Goal: Answer question/provide support: Share knowledge or assist other users

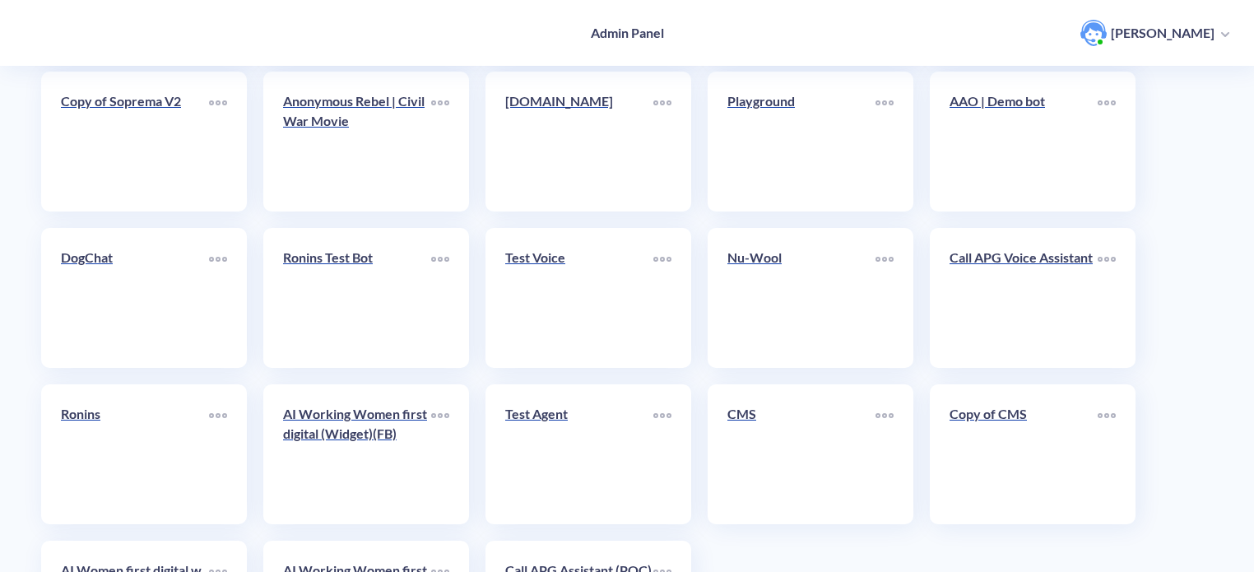
scroll to position [420, 0]
click at [803, 279] on link "Nu-Wool" at bounding box center [801, 297] width 148 height 100
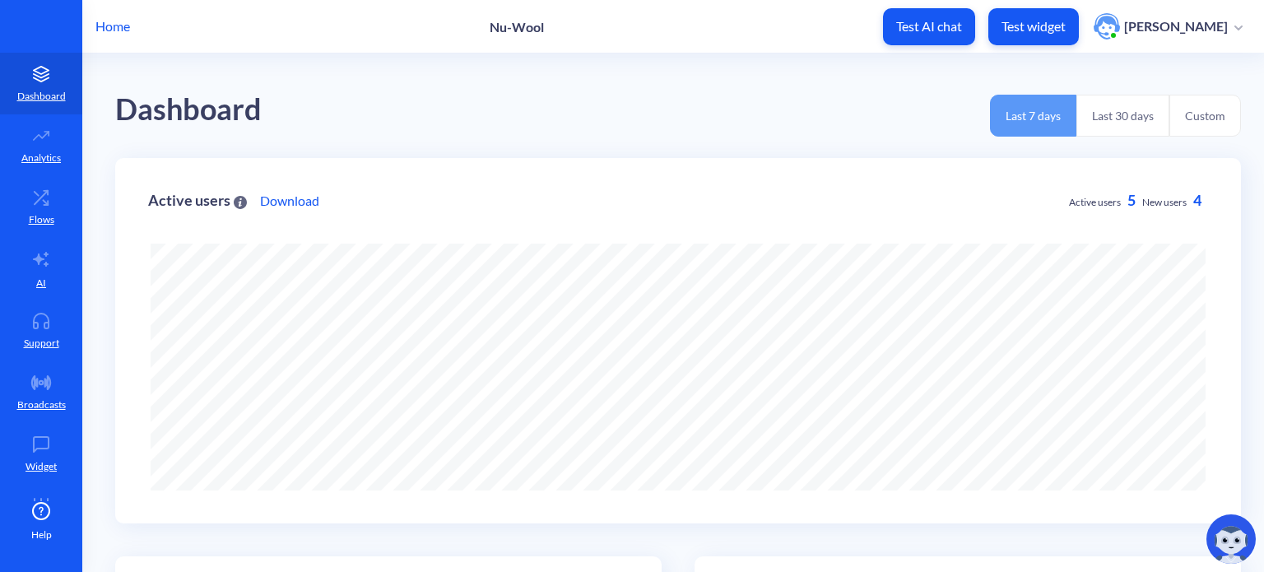
scroll to position [572, 1264]
click at [46, 325] on icon at bounding box center [41, 325] width 15 height 6
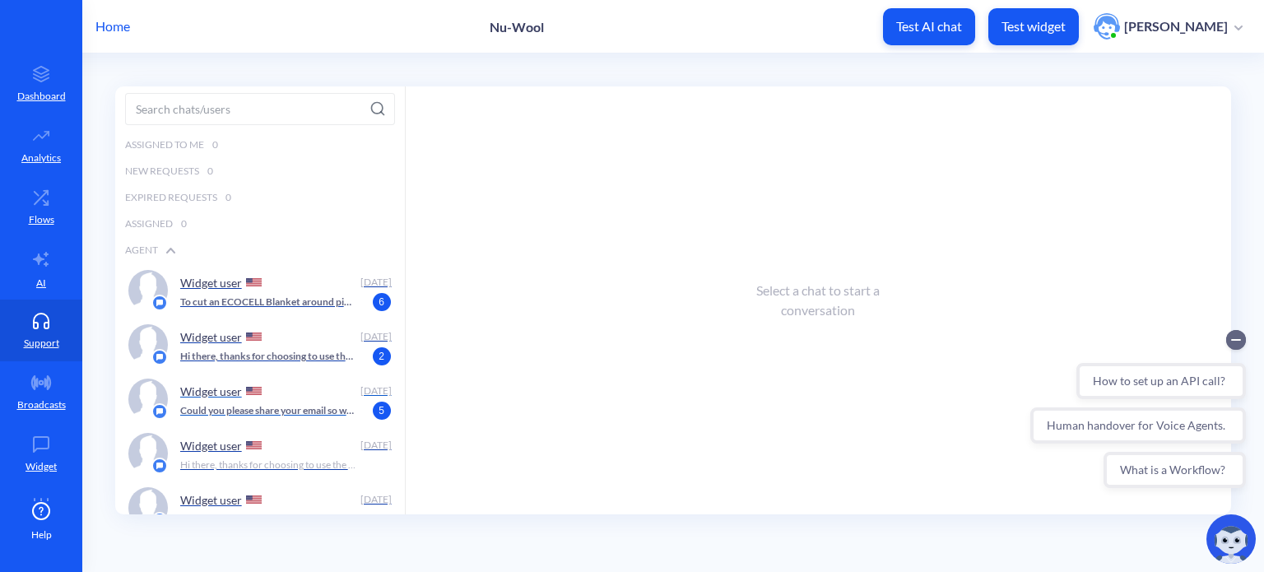
click at [296, 397] on div "Widget user" at bounding box center [267, 390] width 174 height 25
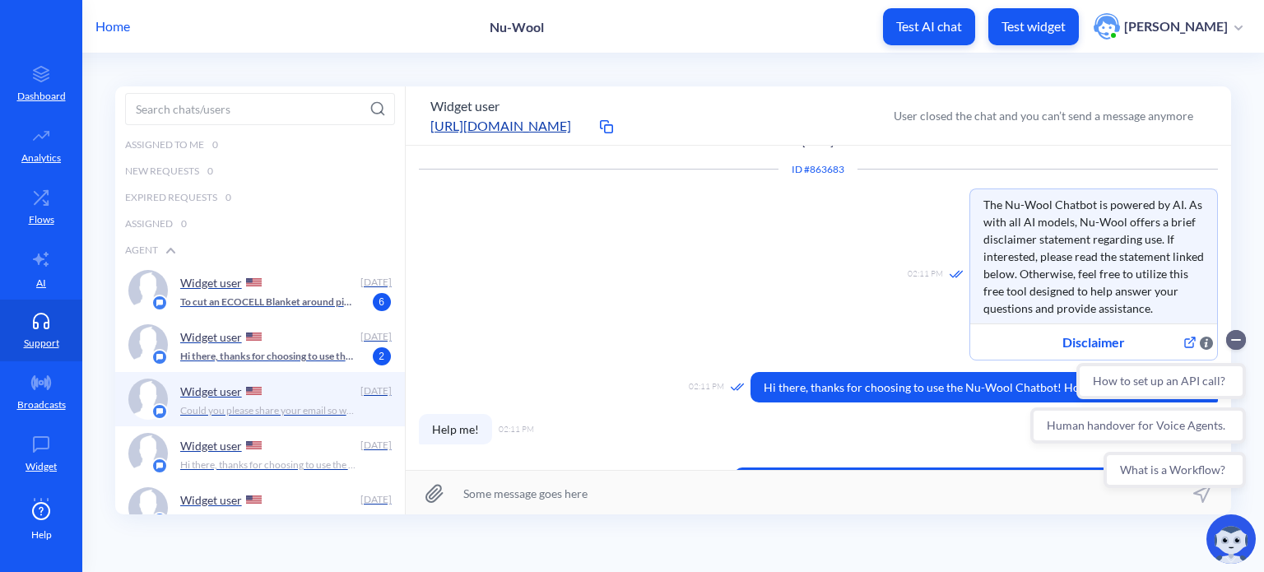
scroll to position [115, 0]
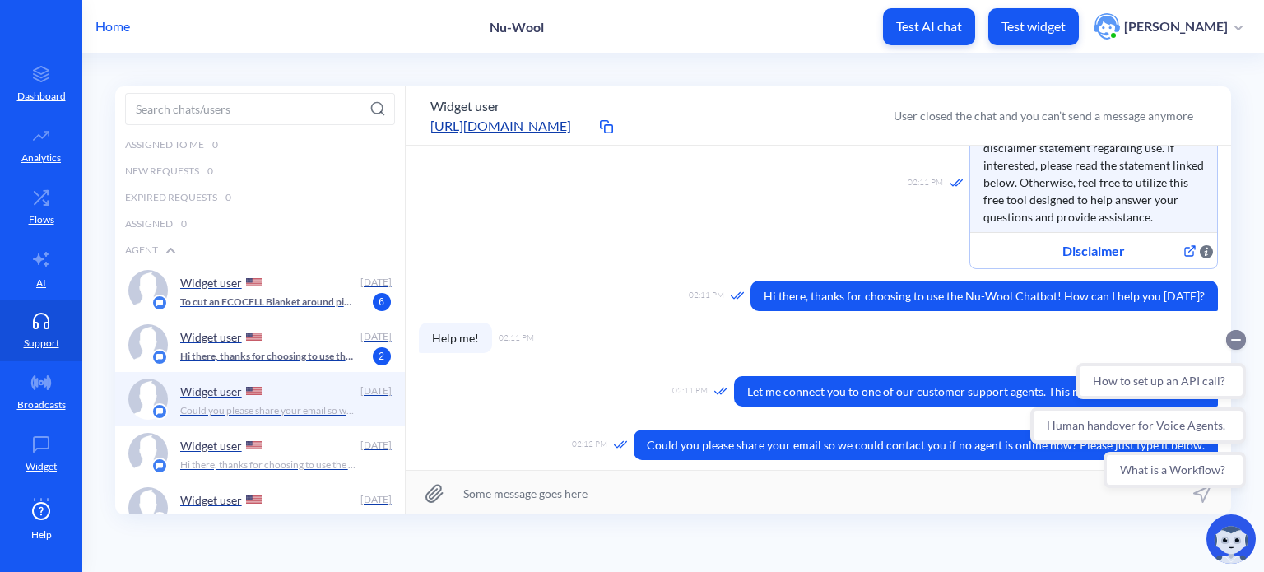
click at [1237, 342] on circle "Collapse conversation starters" at bounding box center [1236, 340] width 20 height 20
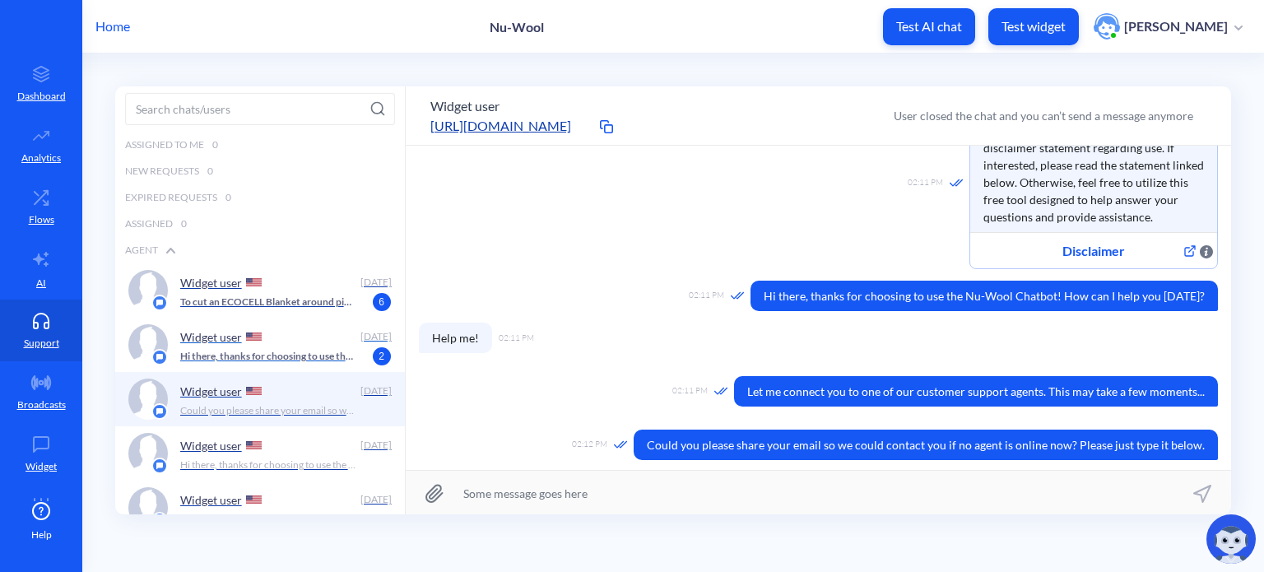
click at [279, 341] on div "Widget user" at bounding box center [267, 336] width 174 height 25
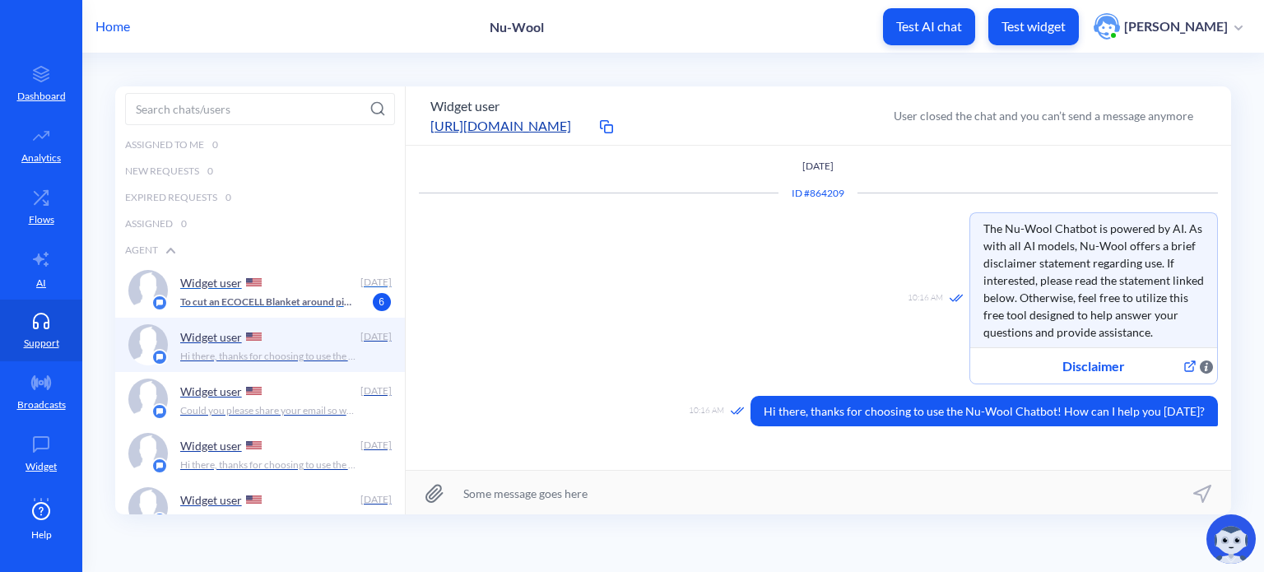
click at [280, 289] on div "Widget user" at bounding box center [267, 282] width 174 height 25
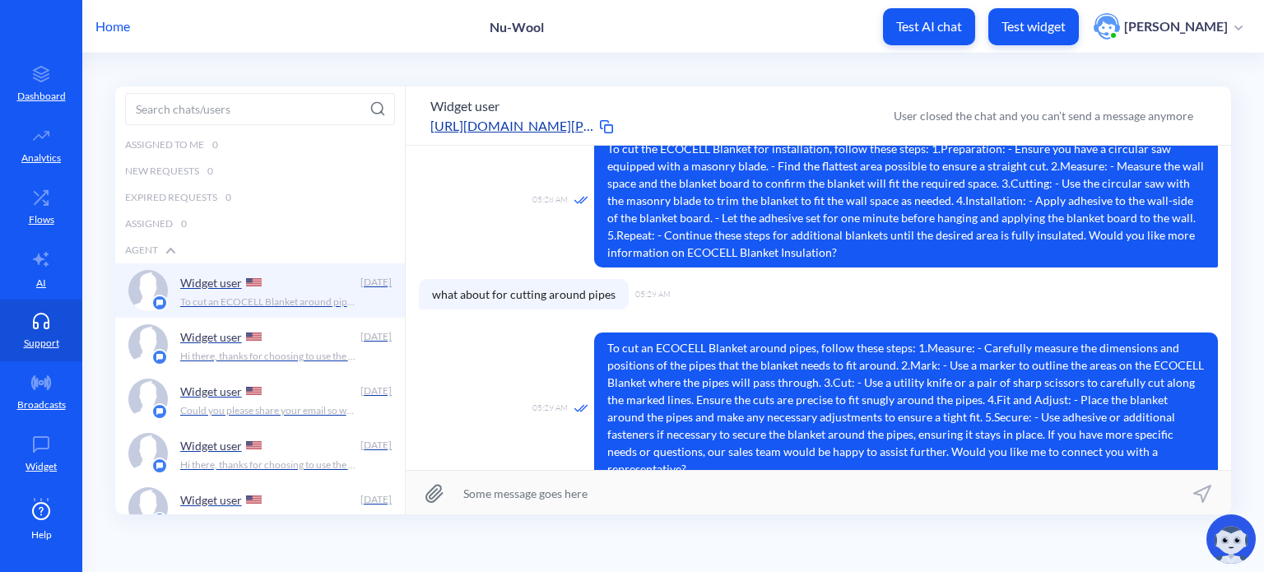
scroll to position [365, 0]
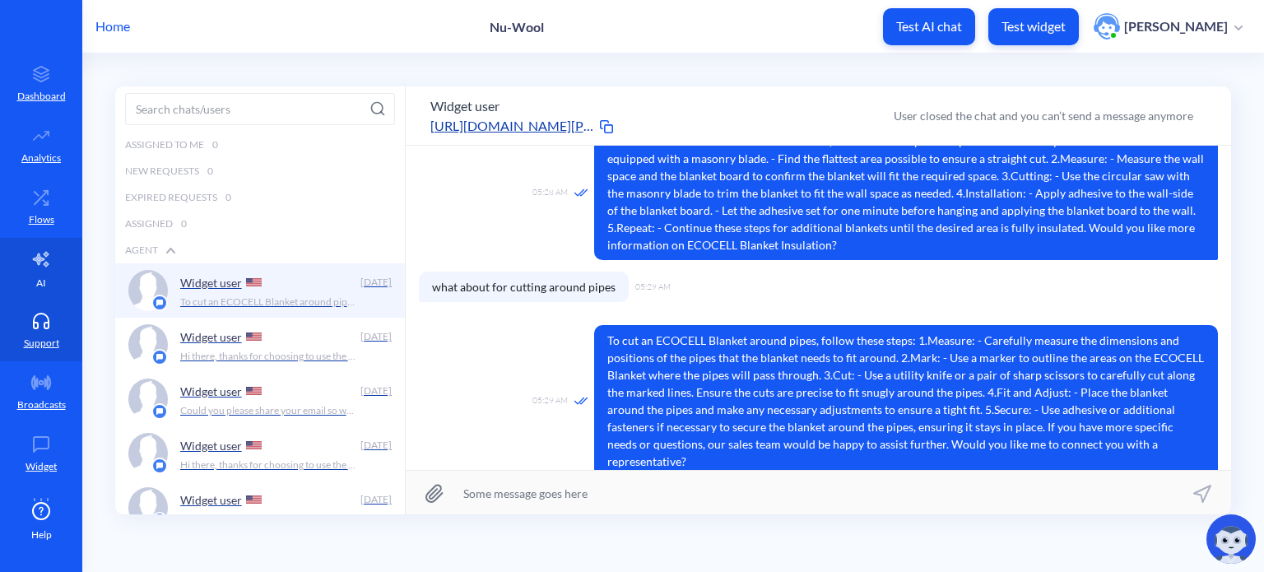
click at [30, 273] on link "AI" at bounding box center [41, 269] width 82 height 62
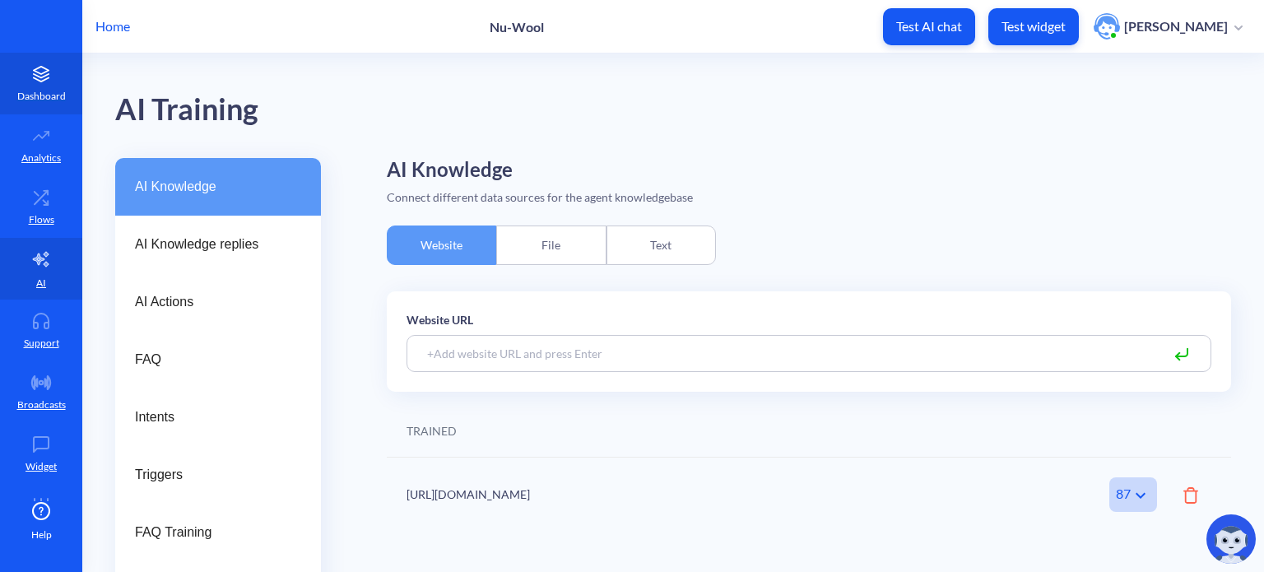
click at [36, 78] on icon at bounding box center [41, 74] width 33 height 16
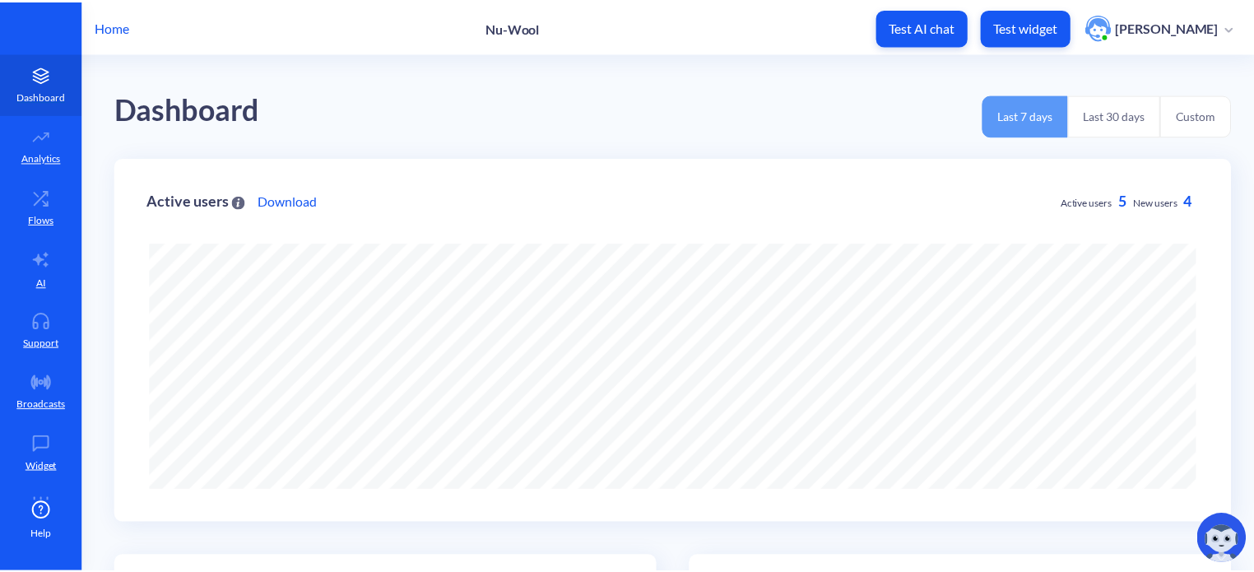
scroll to position [572, 1264]
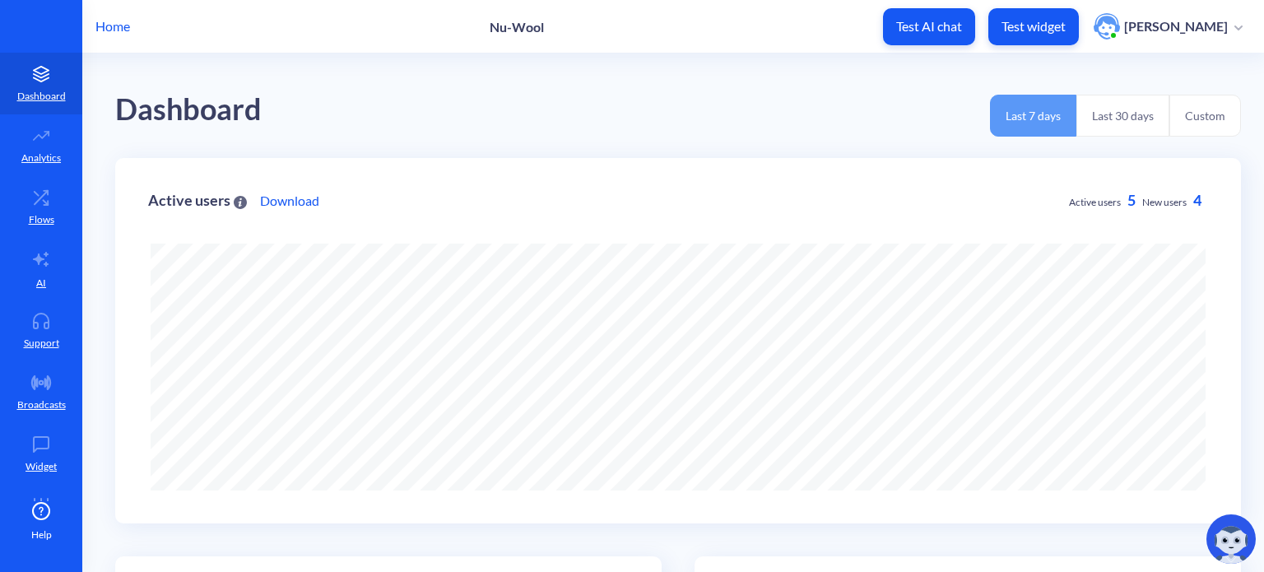
click at [117, 31] on p "Home" at bounding box center [112, 26] width 35 height 20
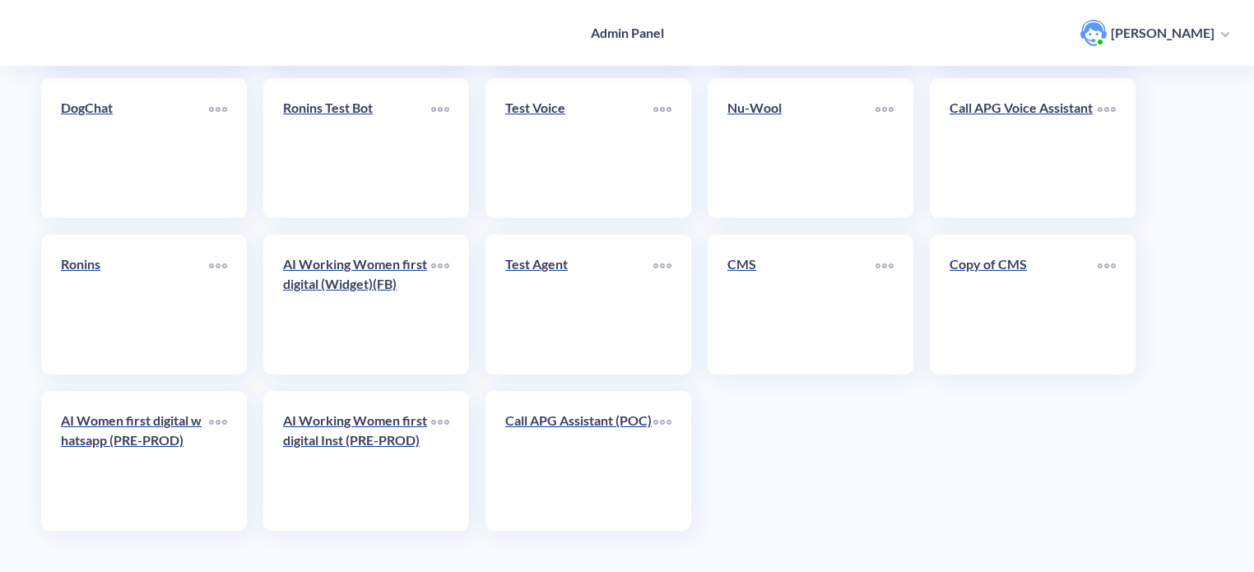
scroll to position [568, 0]
click at [807, 272] on p "CMS" at bounding box center [801, 265] width 148 height 20
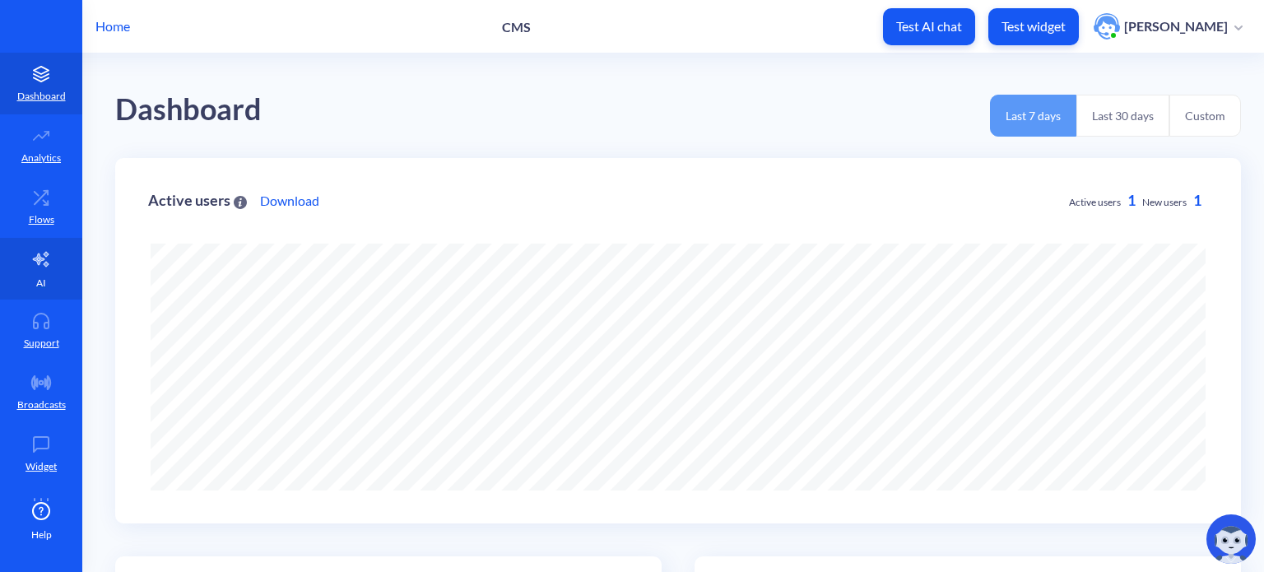
scroll to position [572, 1264]
click at [30, 269] on link "AI" at bounding box center [41, 269] width 82 height 62
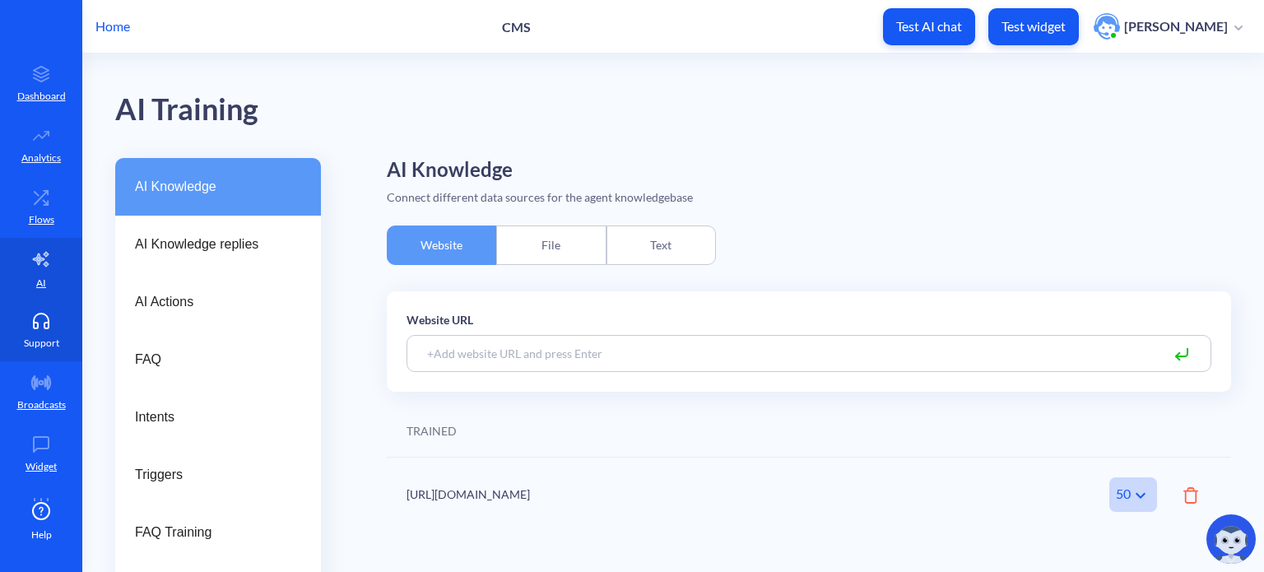
click at [39, 321] on icon at bounding box center [41, 321] width 33 height 16
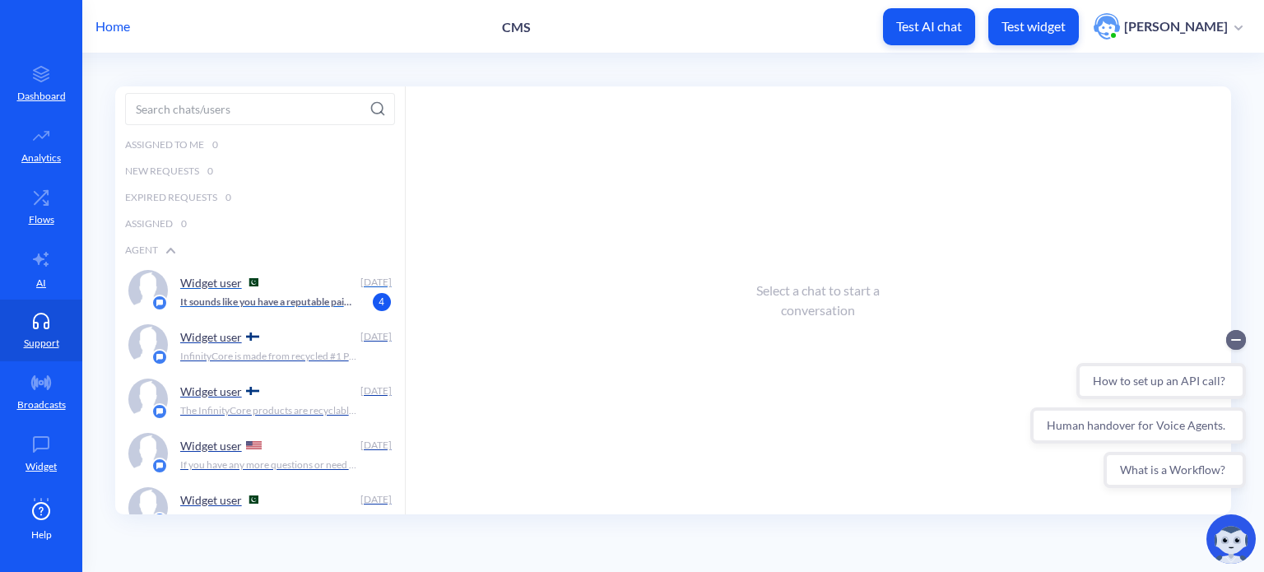
click at [309, 299] on p "It sounds like you have a reputable painting business! Are you interested in le…" at bounding box center [268, 301] width 177 height 15
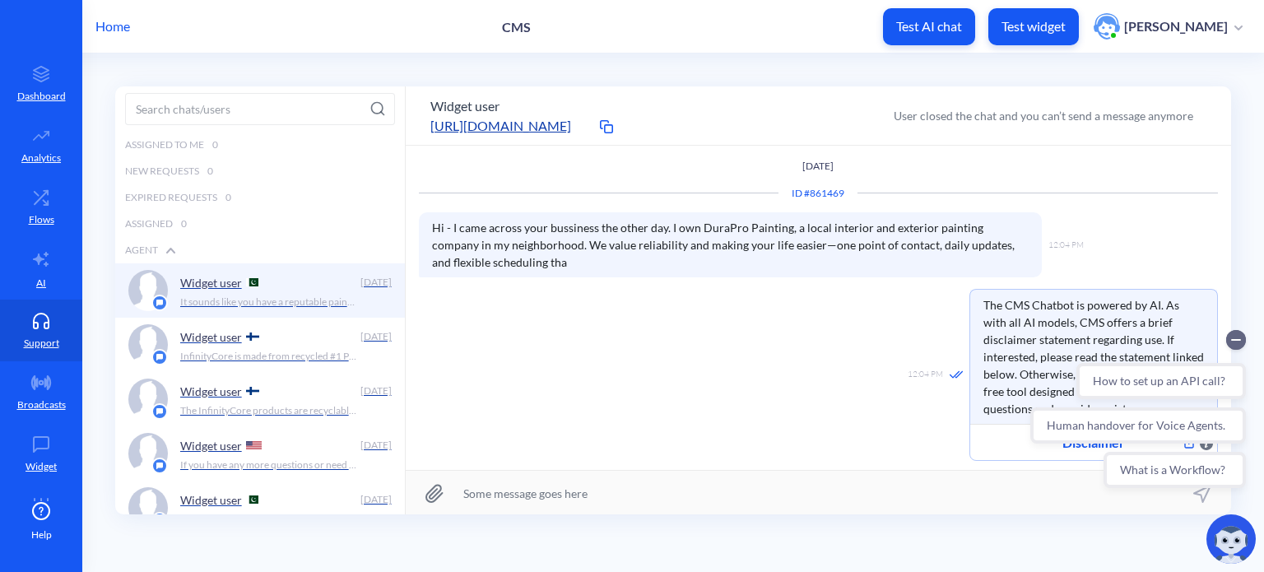
click at [115, 33] on p "Home" at bounding box center [112, 26] width 35 height 20
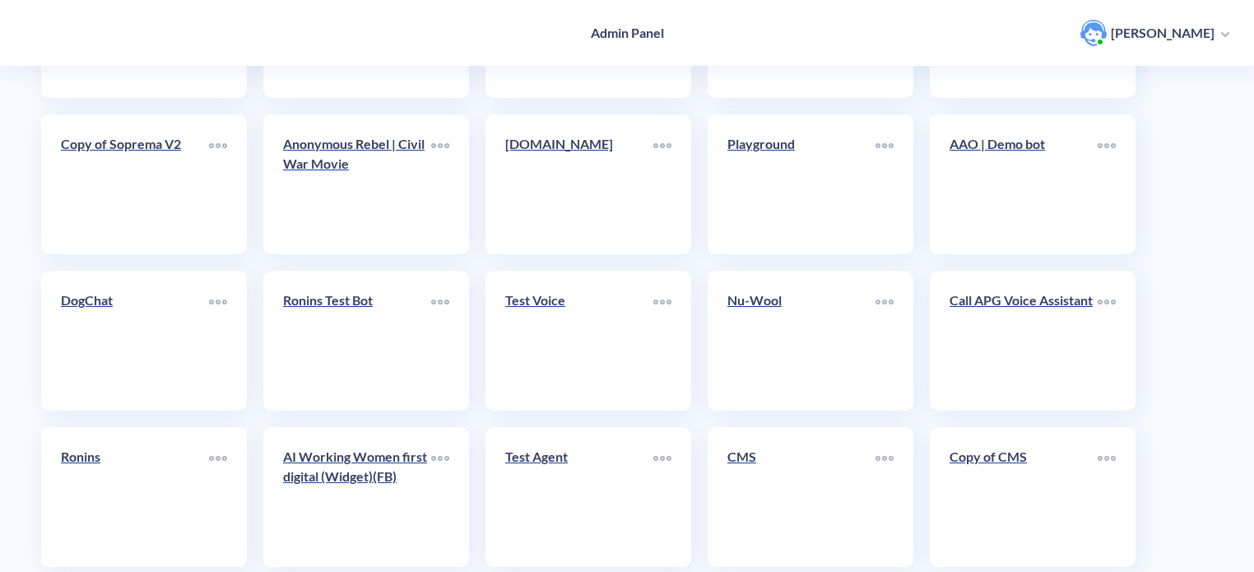
scroll to position [378, 0]
